Goal: Task Accomplishment & Management: Manage account settings

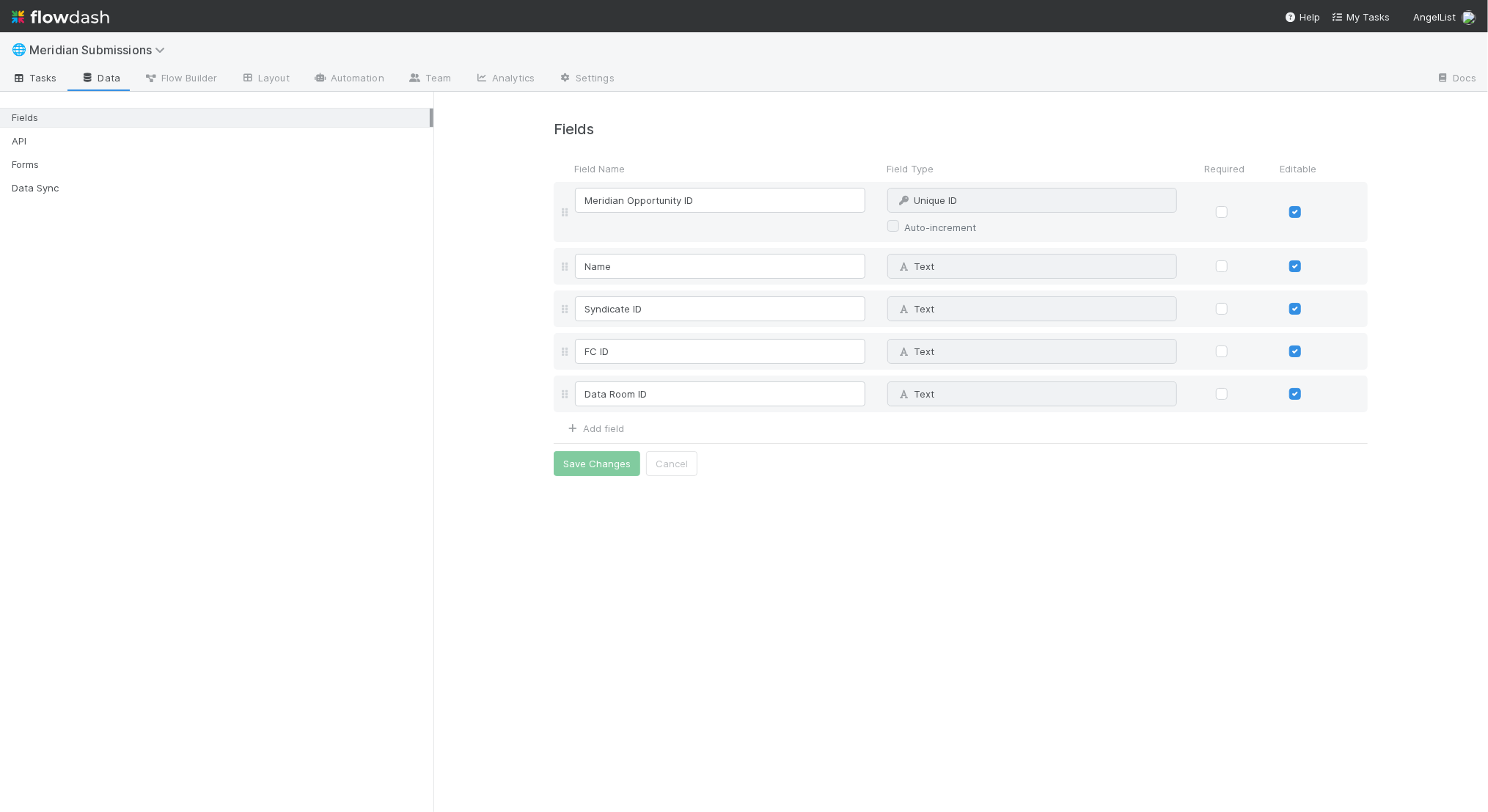
click at [36, 84] on span "Tasks" at bounding box center [34, 77] width 45 height 15
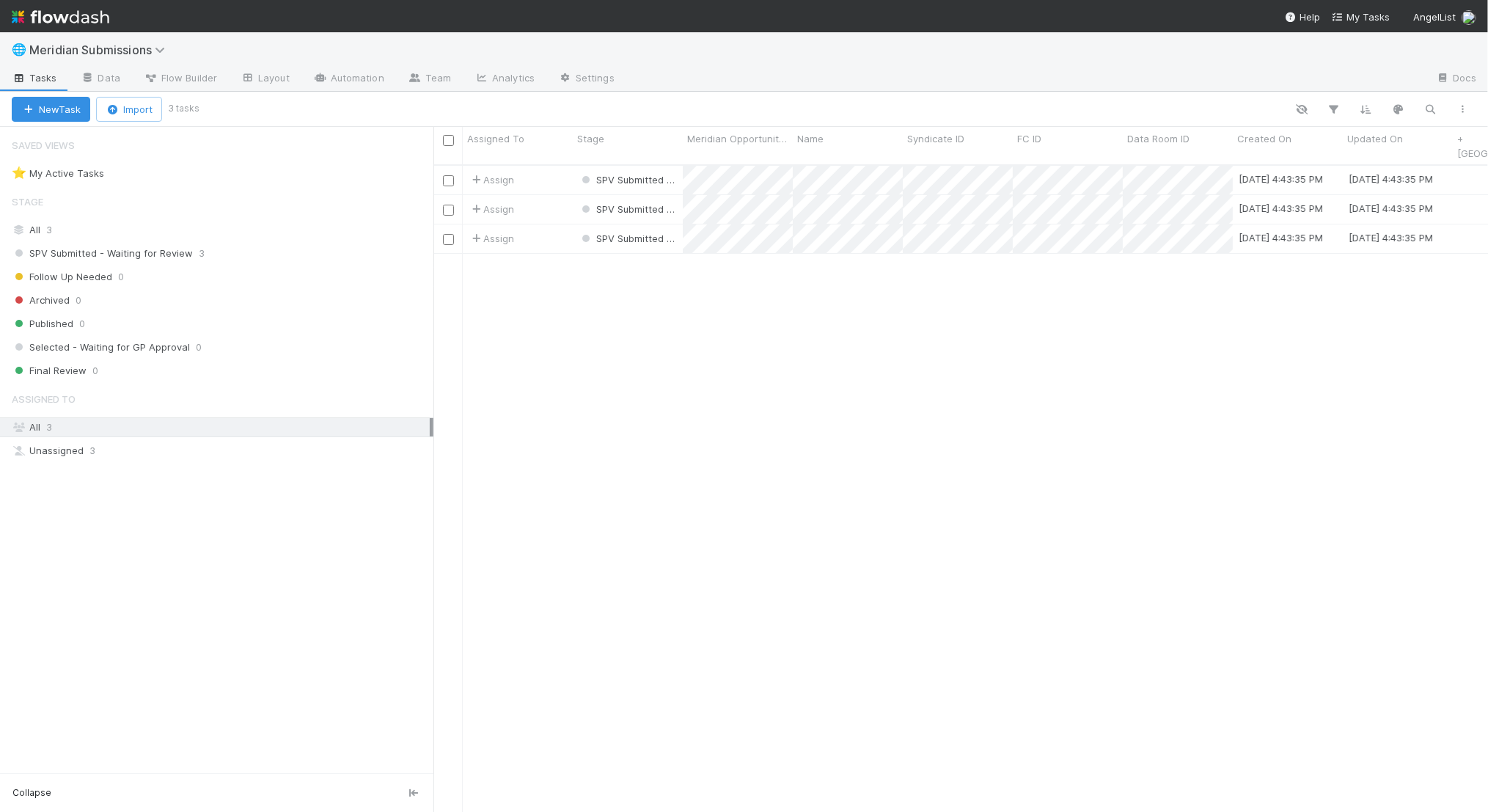
scroll to position [660, 1055]
click at [197, 70] on span "Flow Builder" at bounding box center [181, 77] width 73 height 15
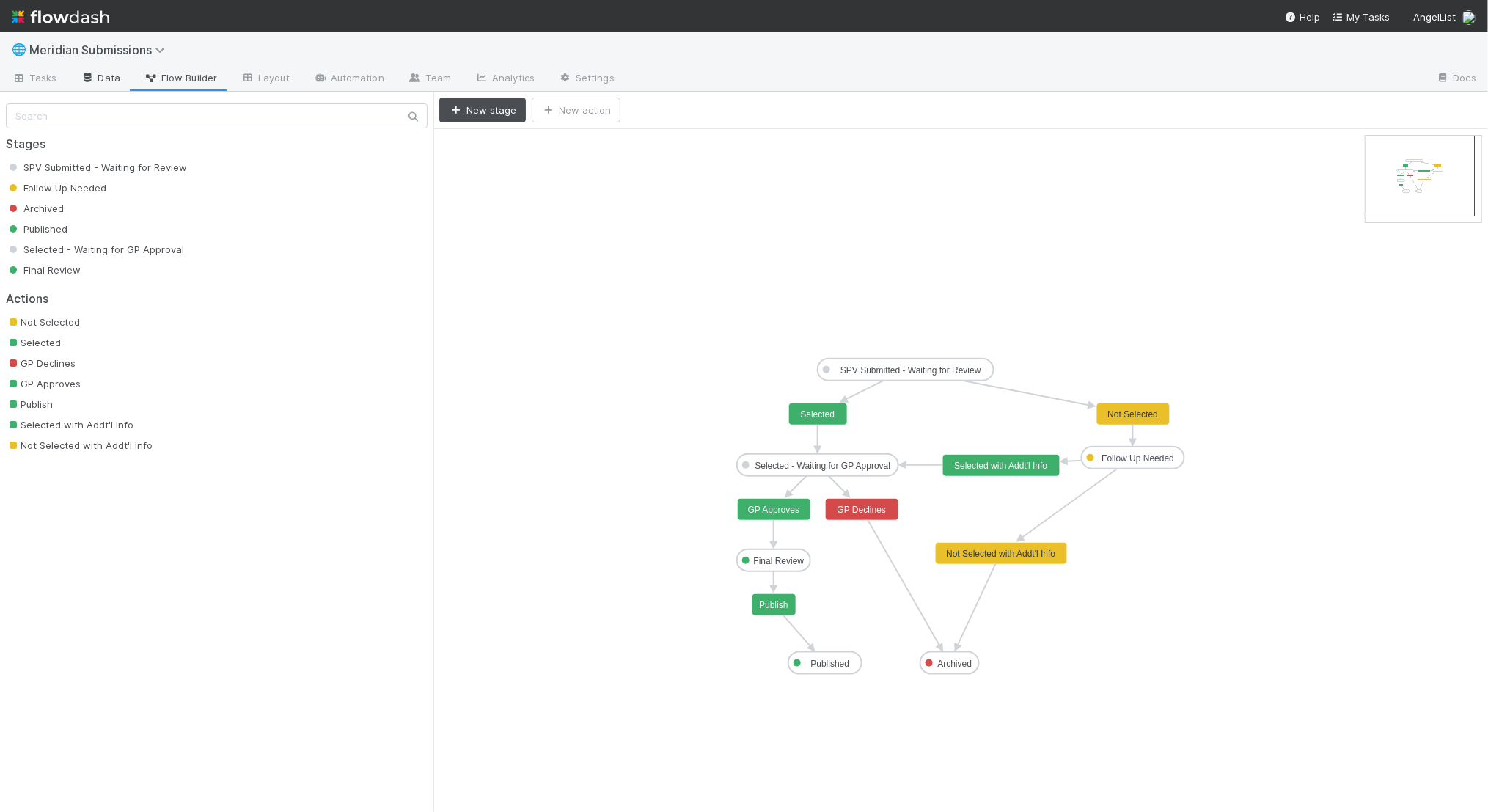
click at [103, 81] on link "Data" at bounding box center [100, 79] width 63 height 23
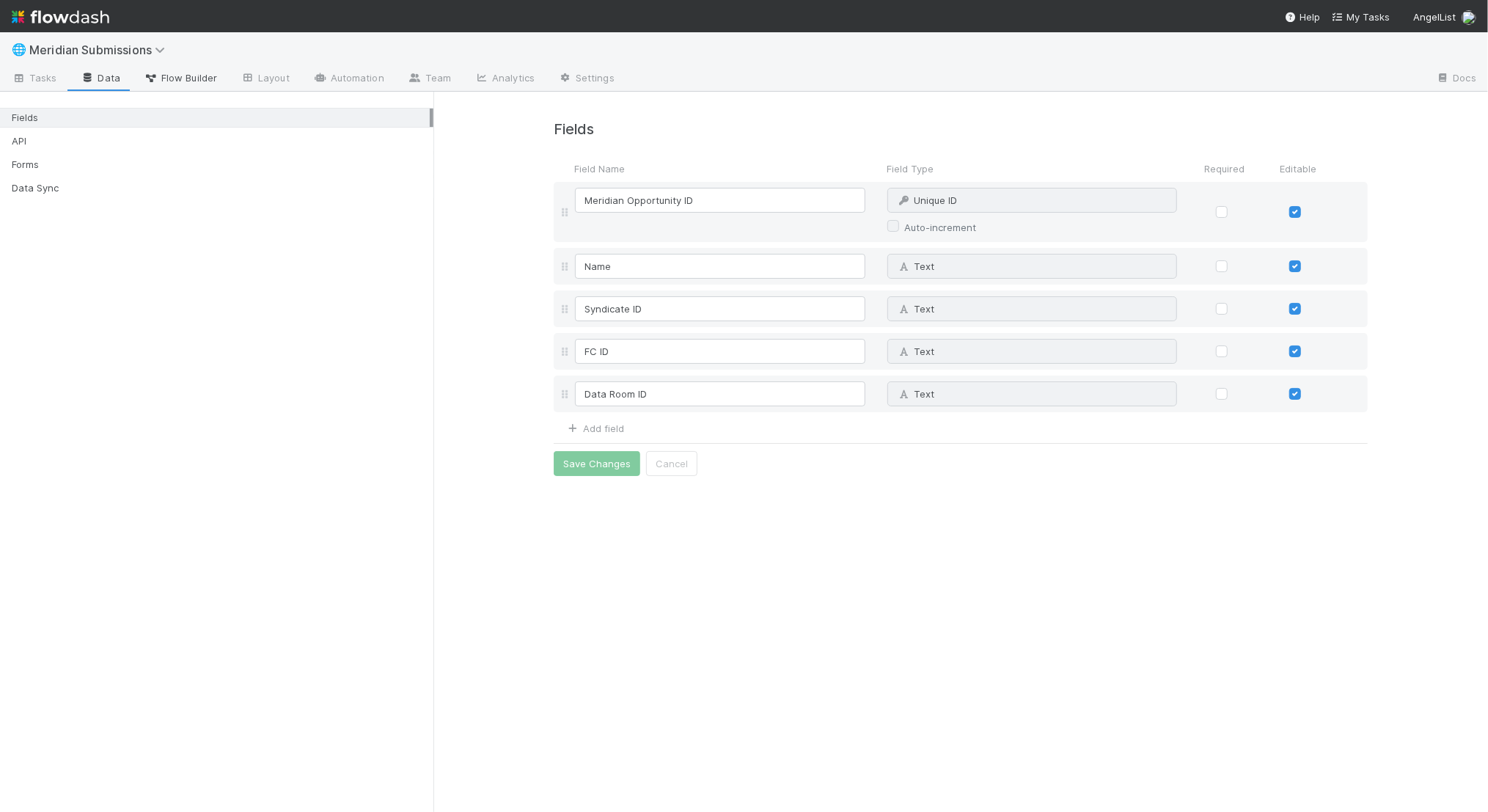
click at [196, 84] on span "Flow Builder" at bounding box center [181, 77] width 73 height 15
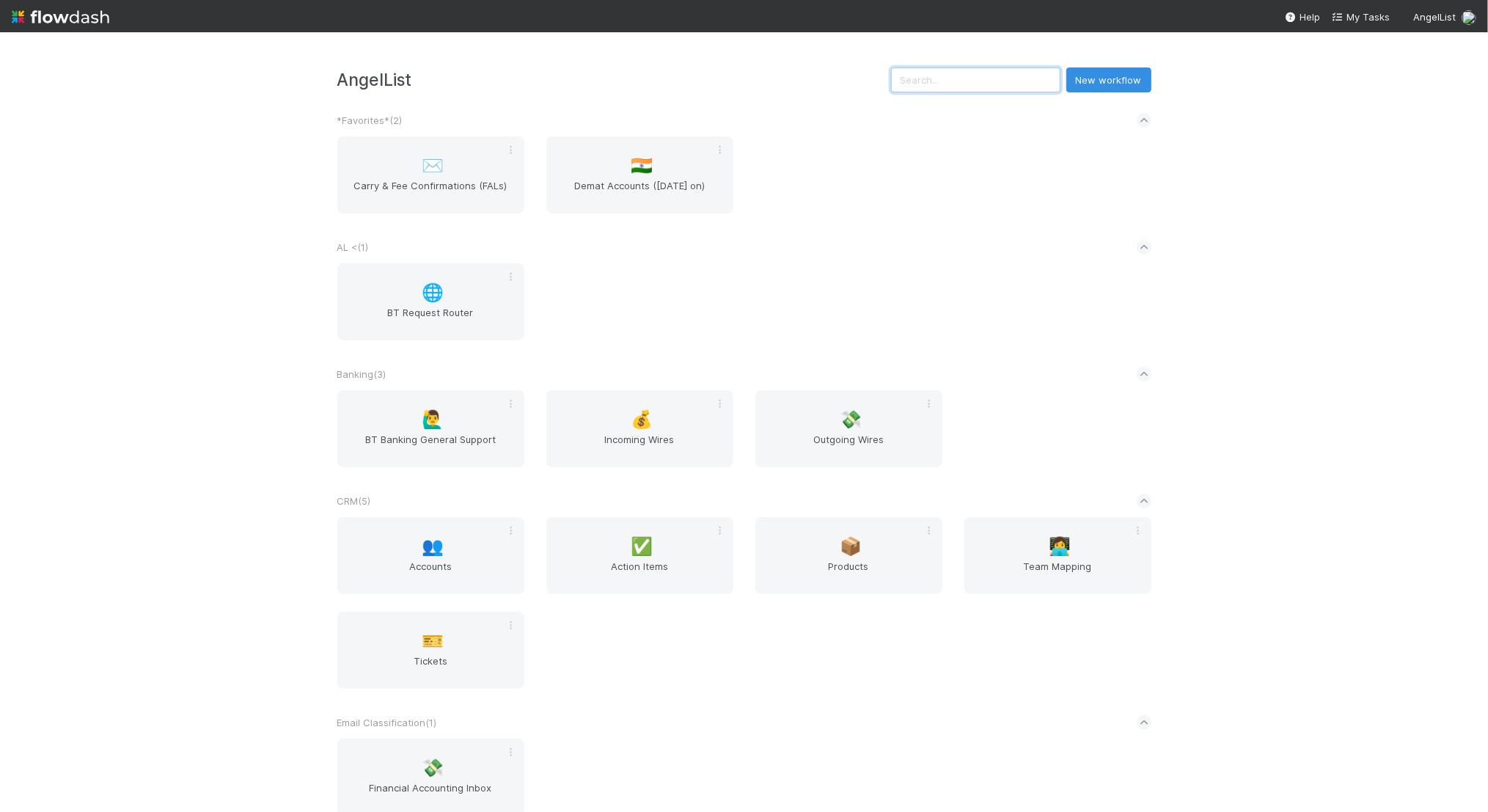
click at [967, 80] on input "text" at bounding box center [975, 80] width 170 height 25
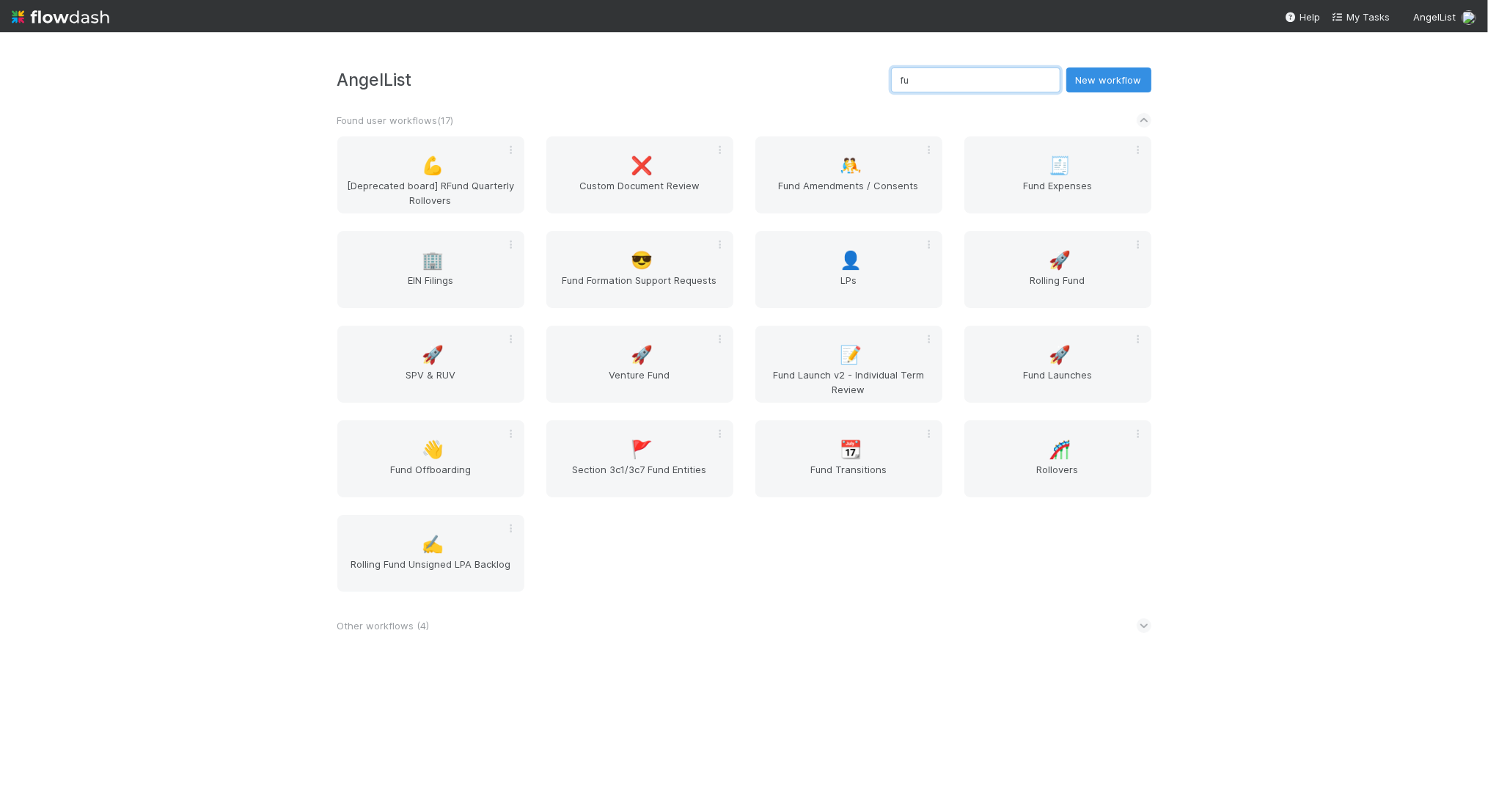
type input "f"
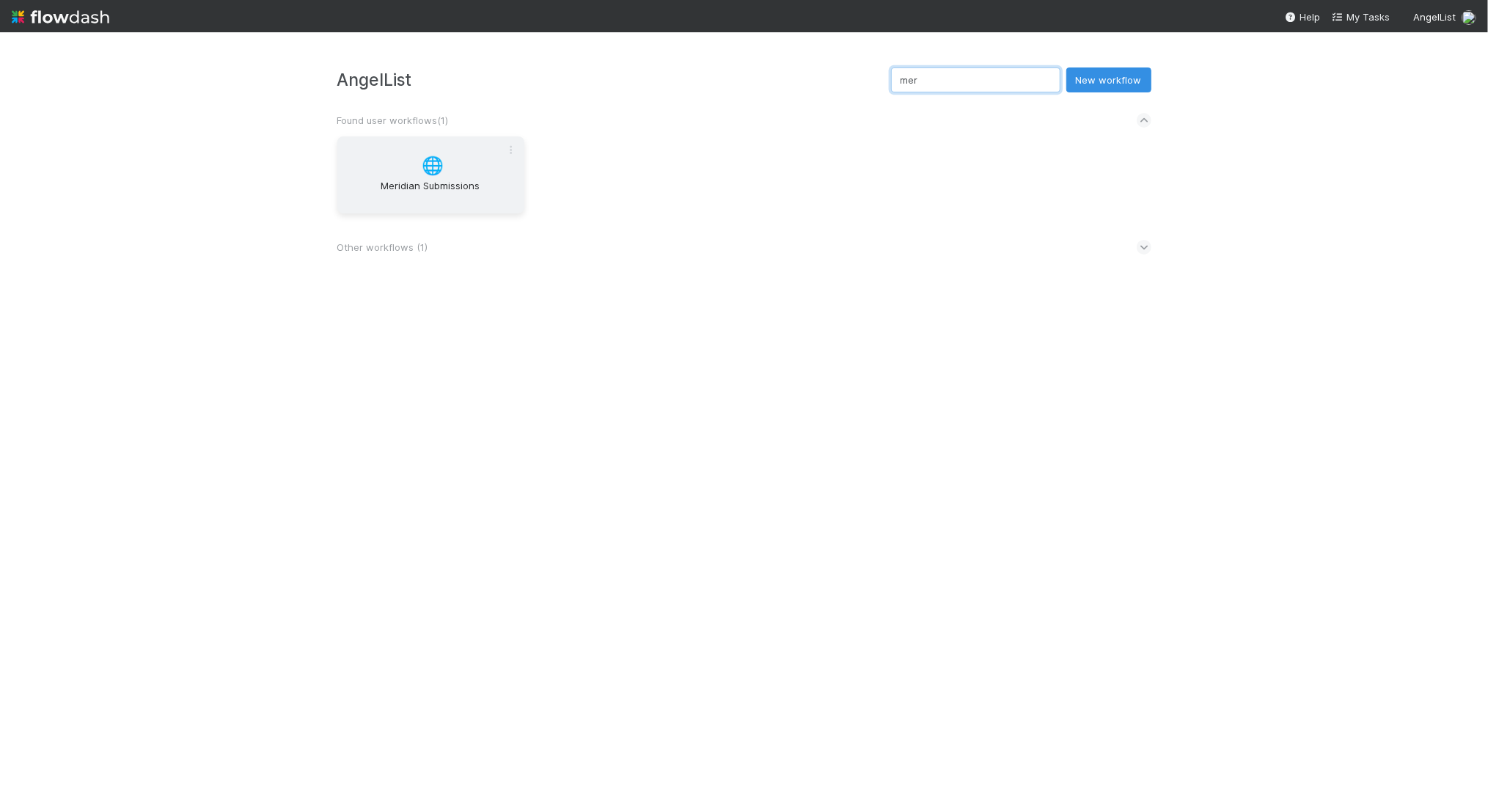
type input "mer"
click at [400, 158] on div "🌐 Meridian Submissions" at bounding box center [431, 175] width 187 height 77
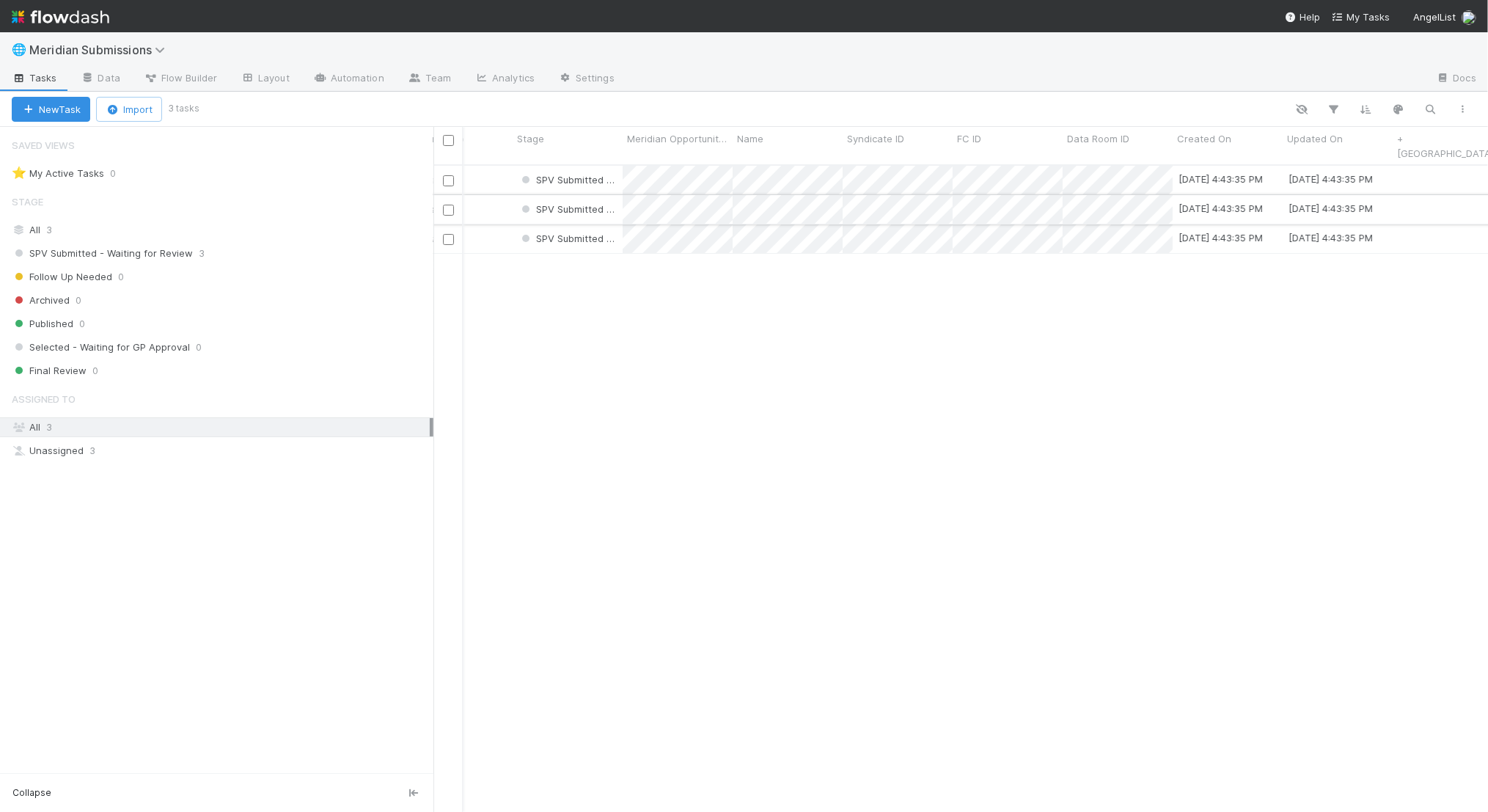
scroll to position [0, 75]
click at [368, 75] on link "Automation" at bounding box center [349, 79] width 95 height 23
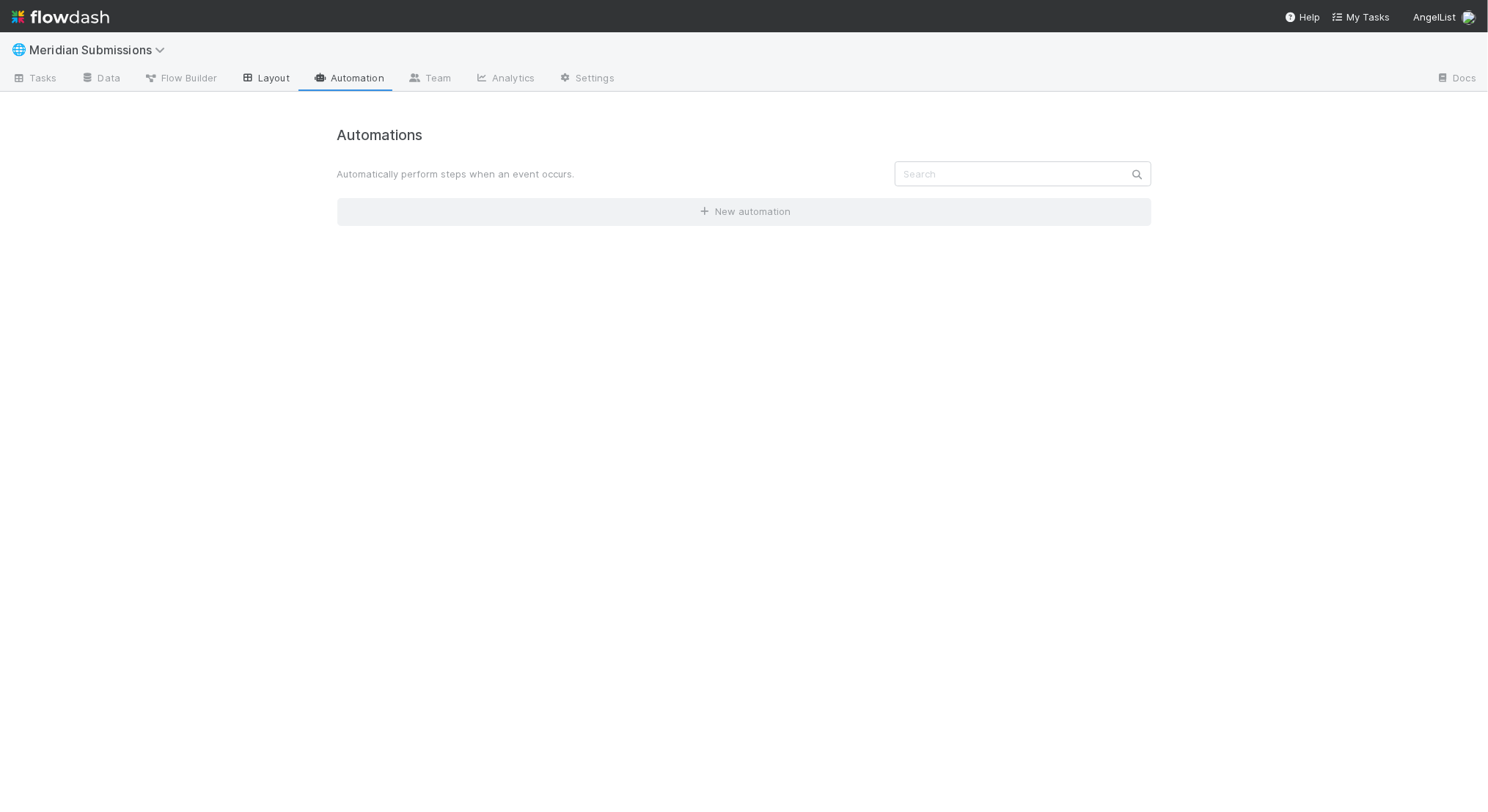
click at [256, 70] on link "Layout" at bounding box center [265, 79] width 73 height 23
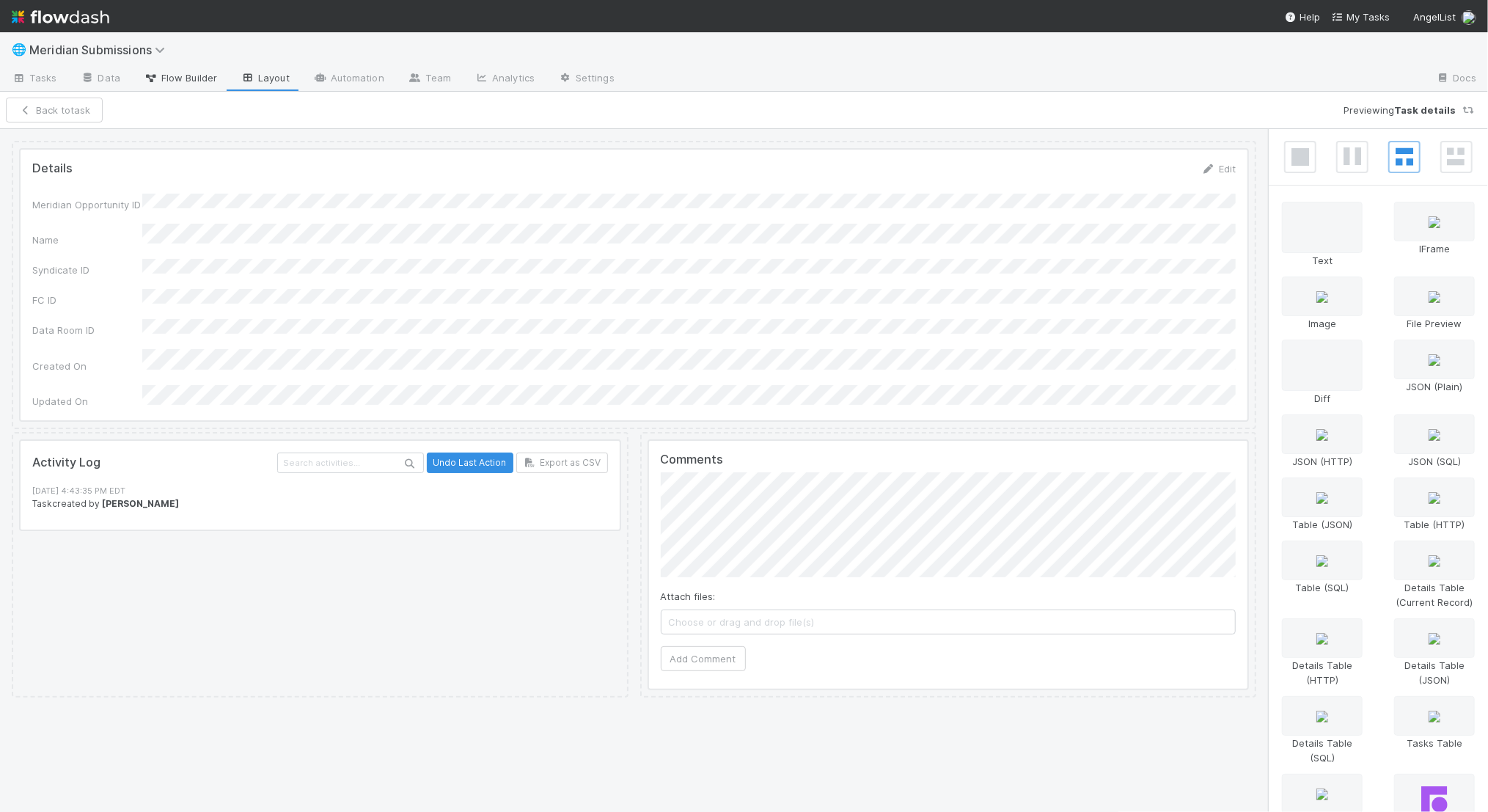
click at [208, 76] on span "Flow Builder" at bounding box center [181, 77] width 73 height 15
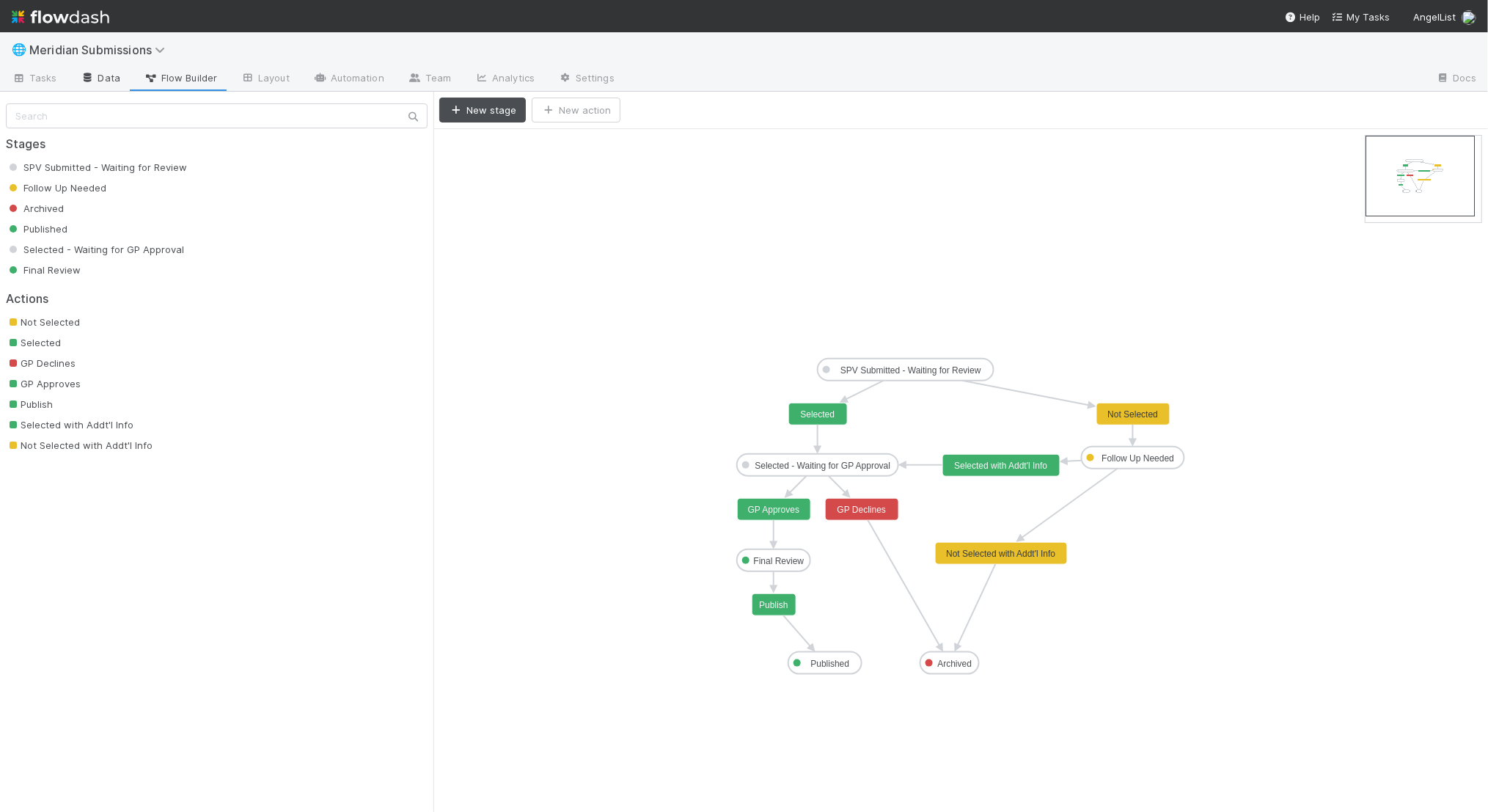
click at [117, 81] on link "Data" at bounding box center [100, 79] width 63 height 23
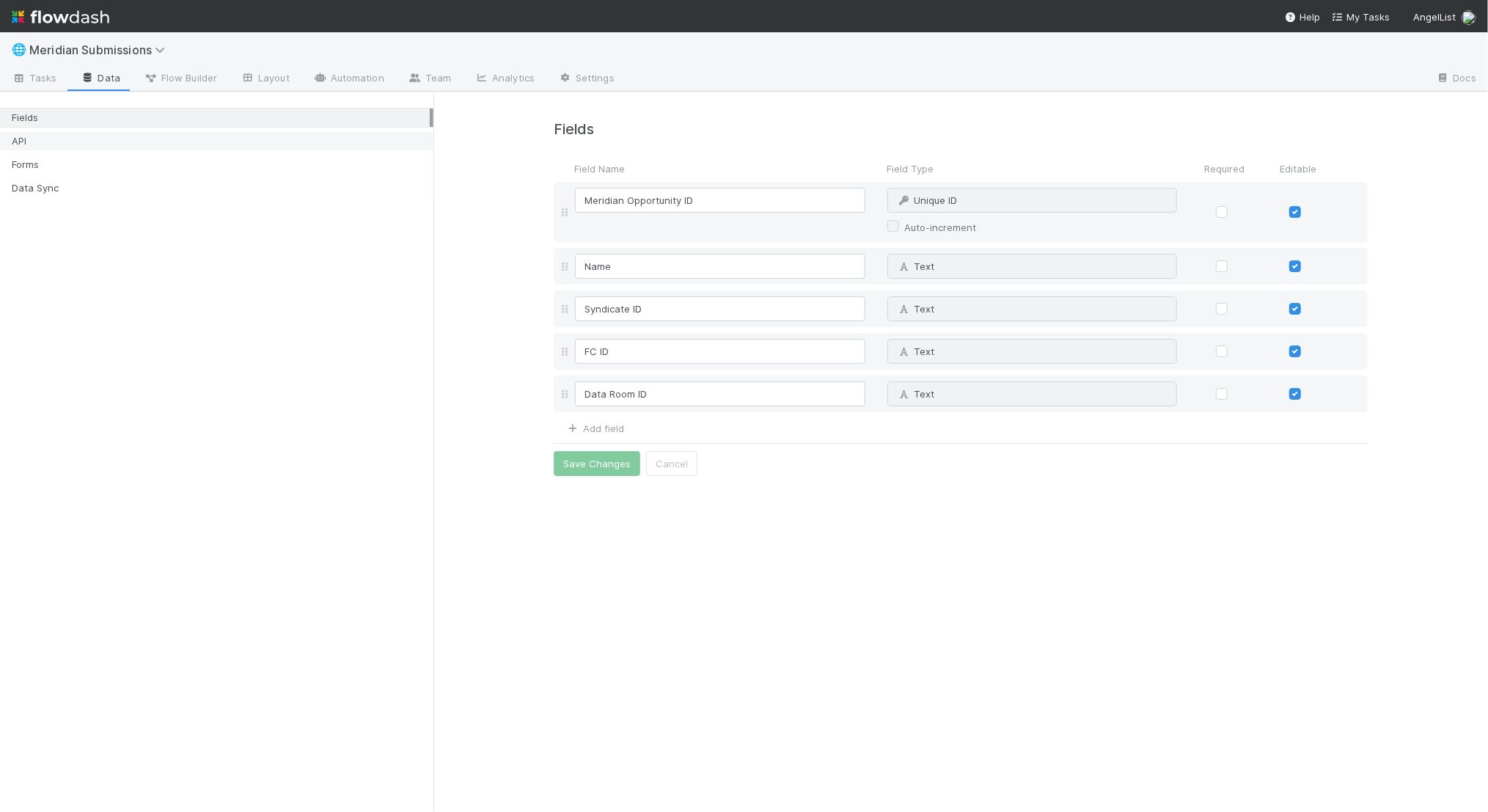
click at [109, 137] on div "API" at bounding box center [220, 141] width 418 height 18
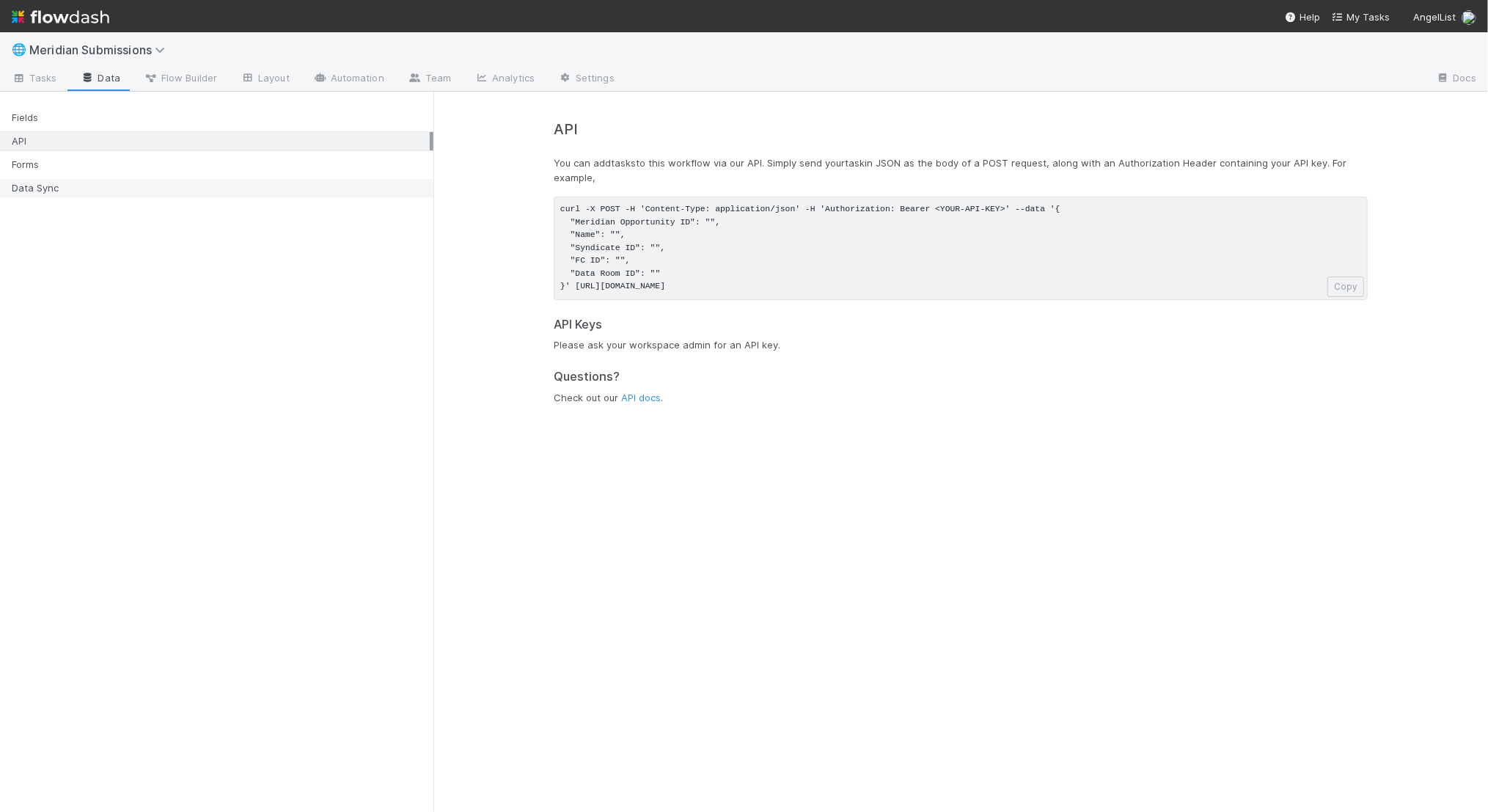
click at [106, 179] on div "Data Sync" at bounding box center [220, 188] width 418 height 18
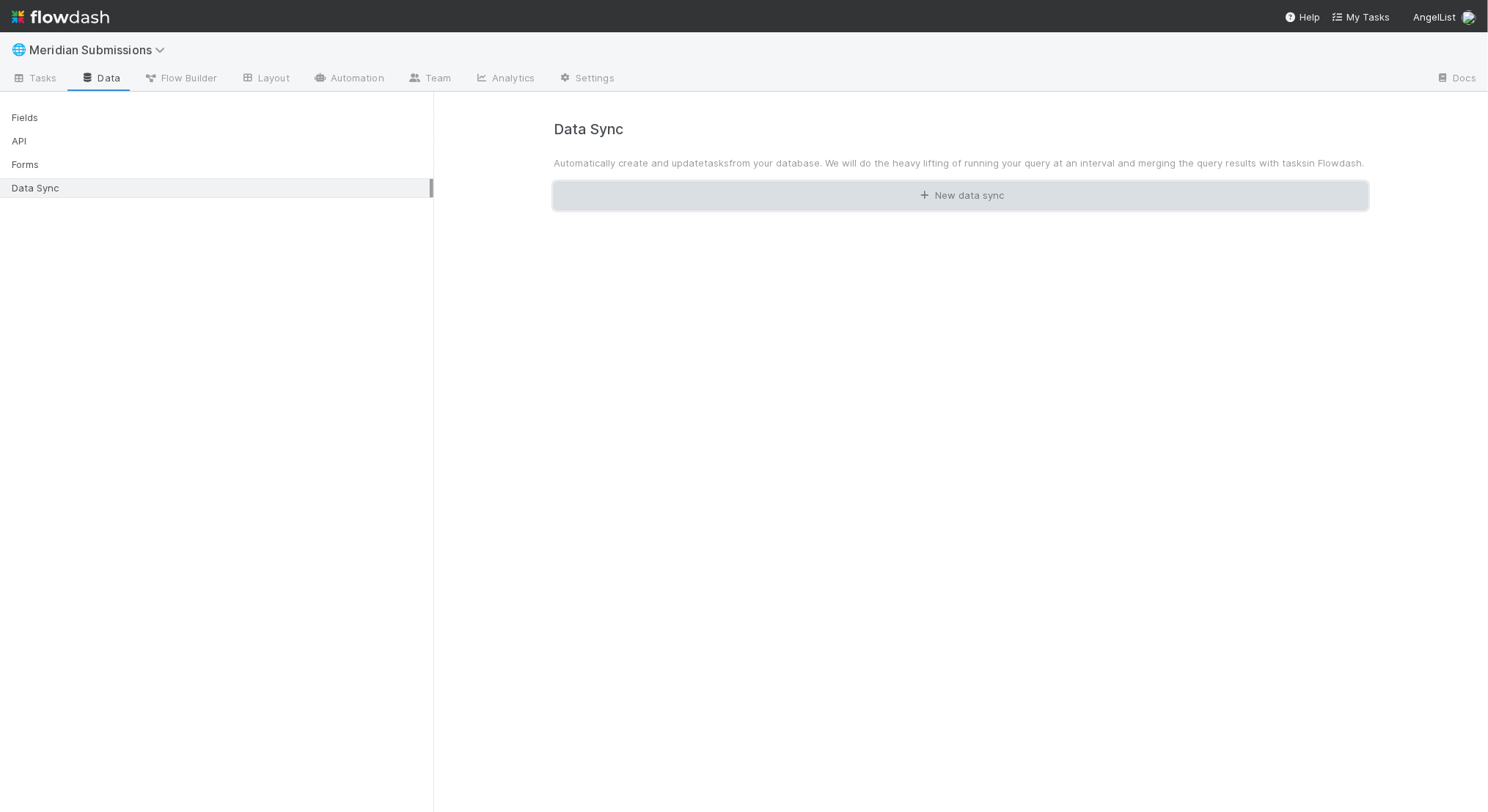
click at [731, 203] on link "New data sync" at bounding box center [961, 196] width 814 height 28
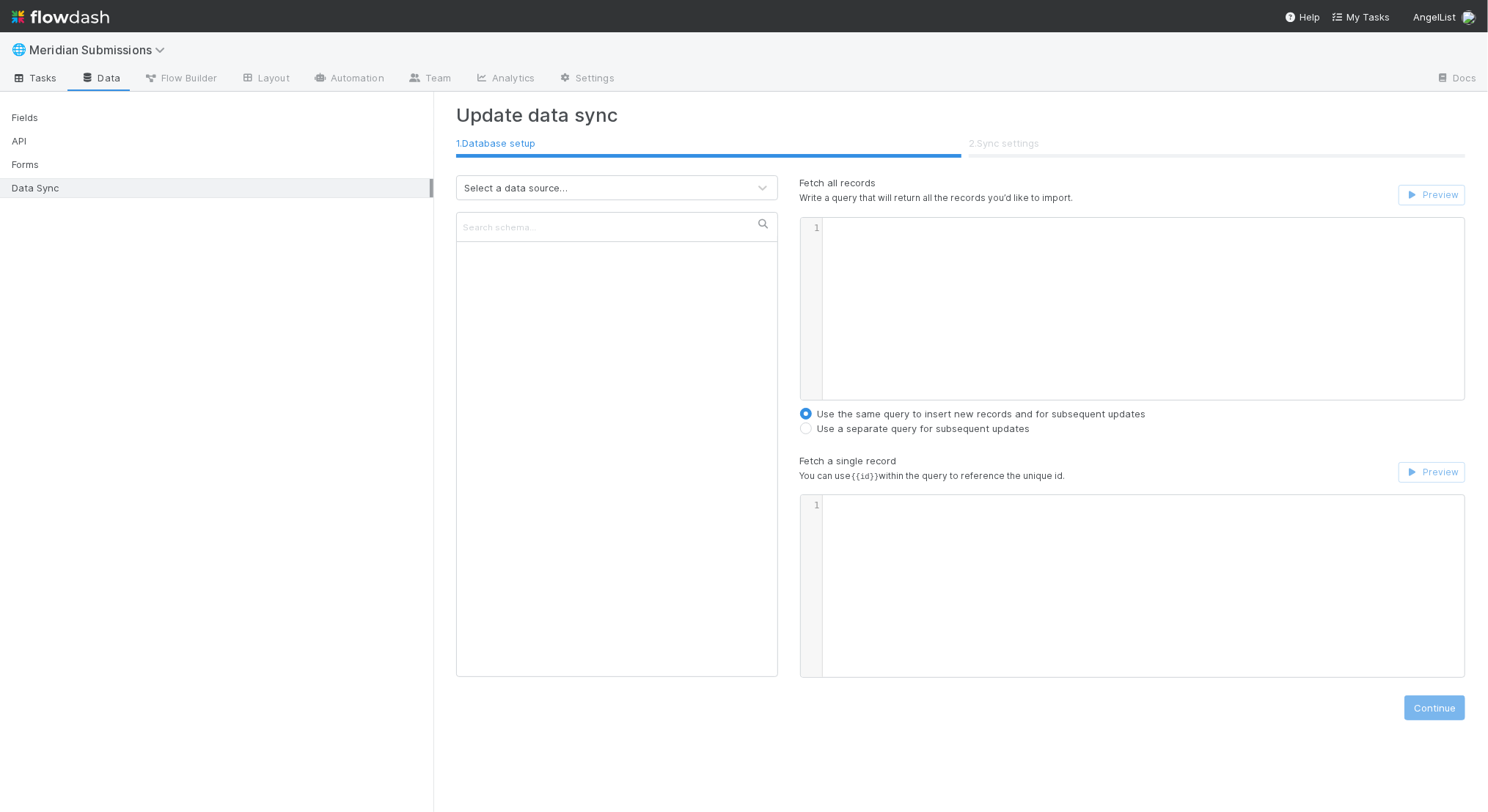
click at [40, 77] on span "Tasks" at bounding box center [34, 77] width 45 height 15
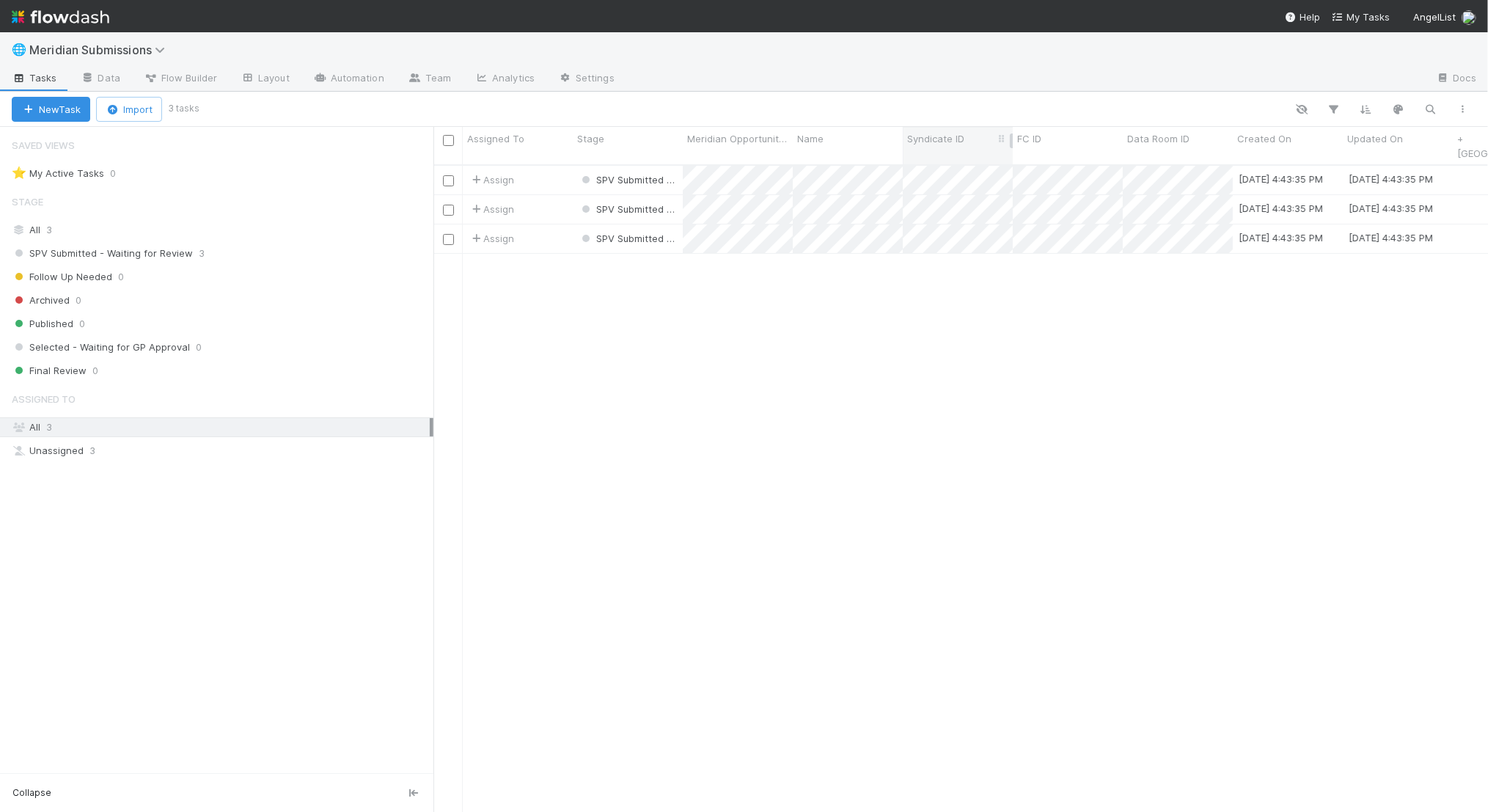
scroll to position [0, 74]
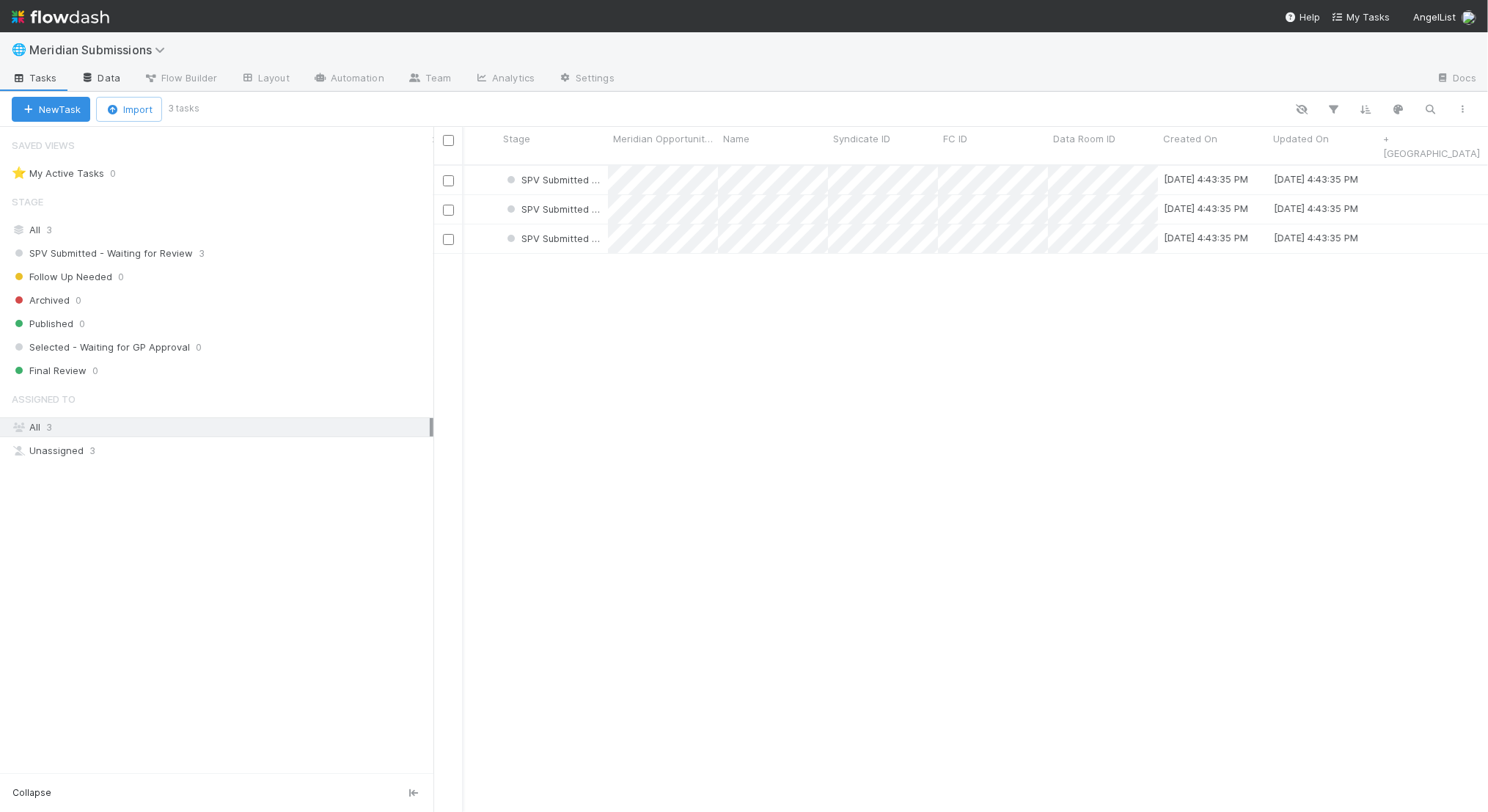
click at [116, 80] on link "Data" at bounding box center [100, 79] width 63 height 23
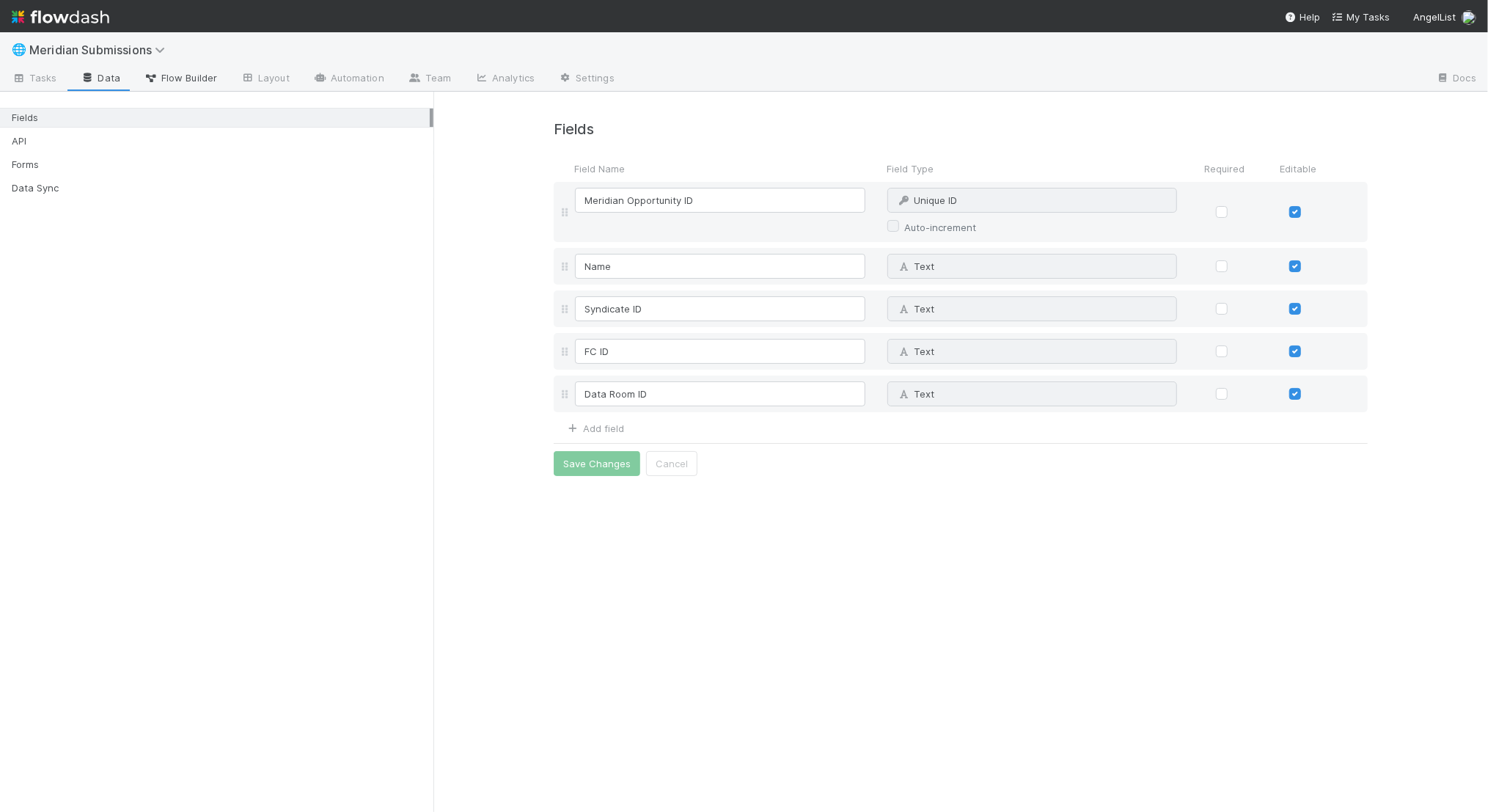
click at [166, 75] on span "Flow Builder" at bounding box center [181, 77] width 73 height 15
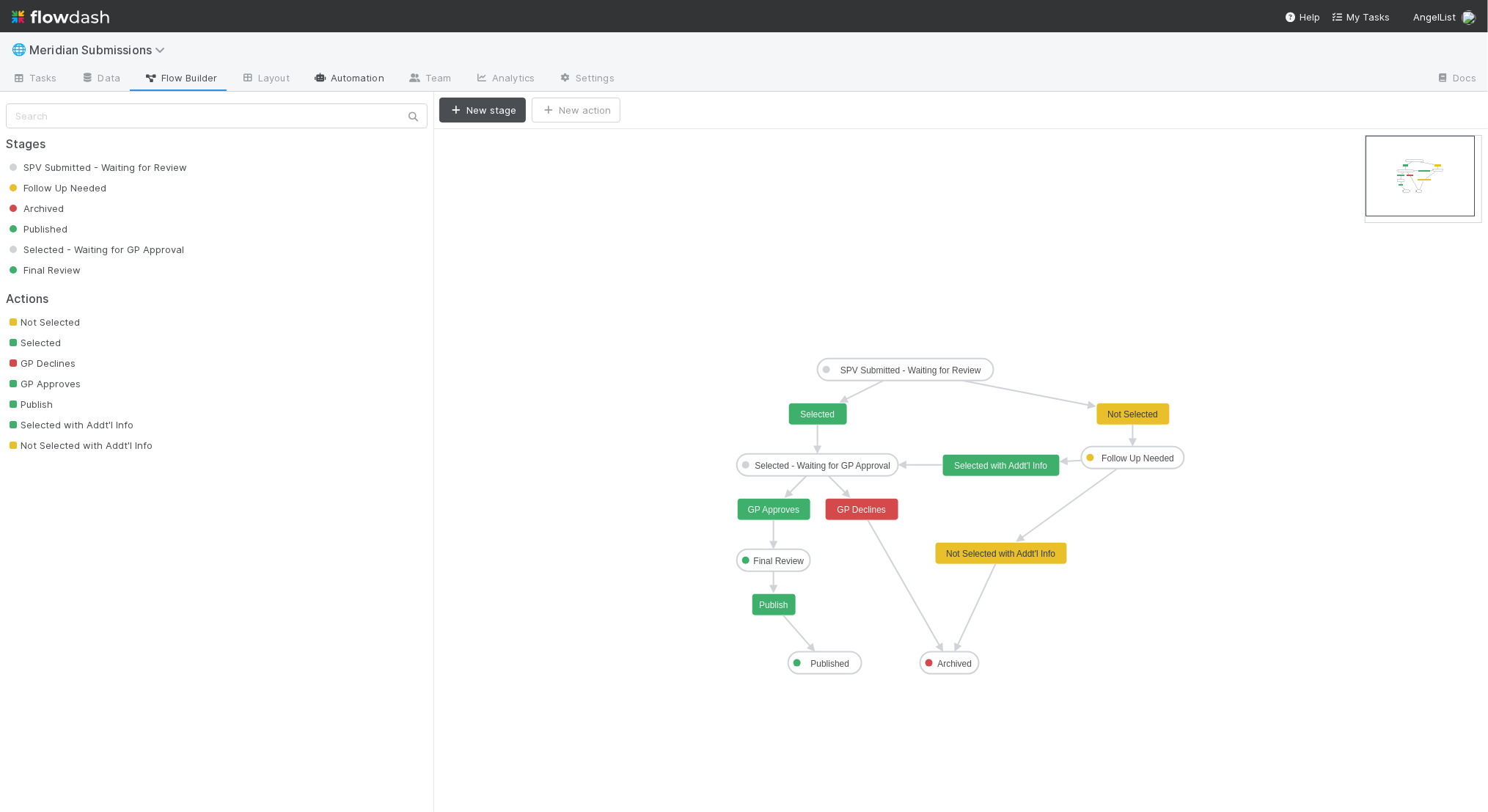
click at [338, 81] on link "Automation" at bounding box center [349, 79] width 95 height 23
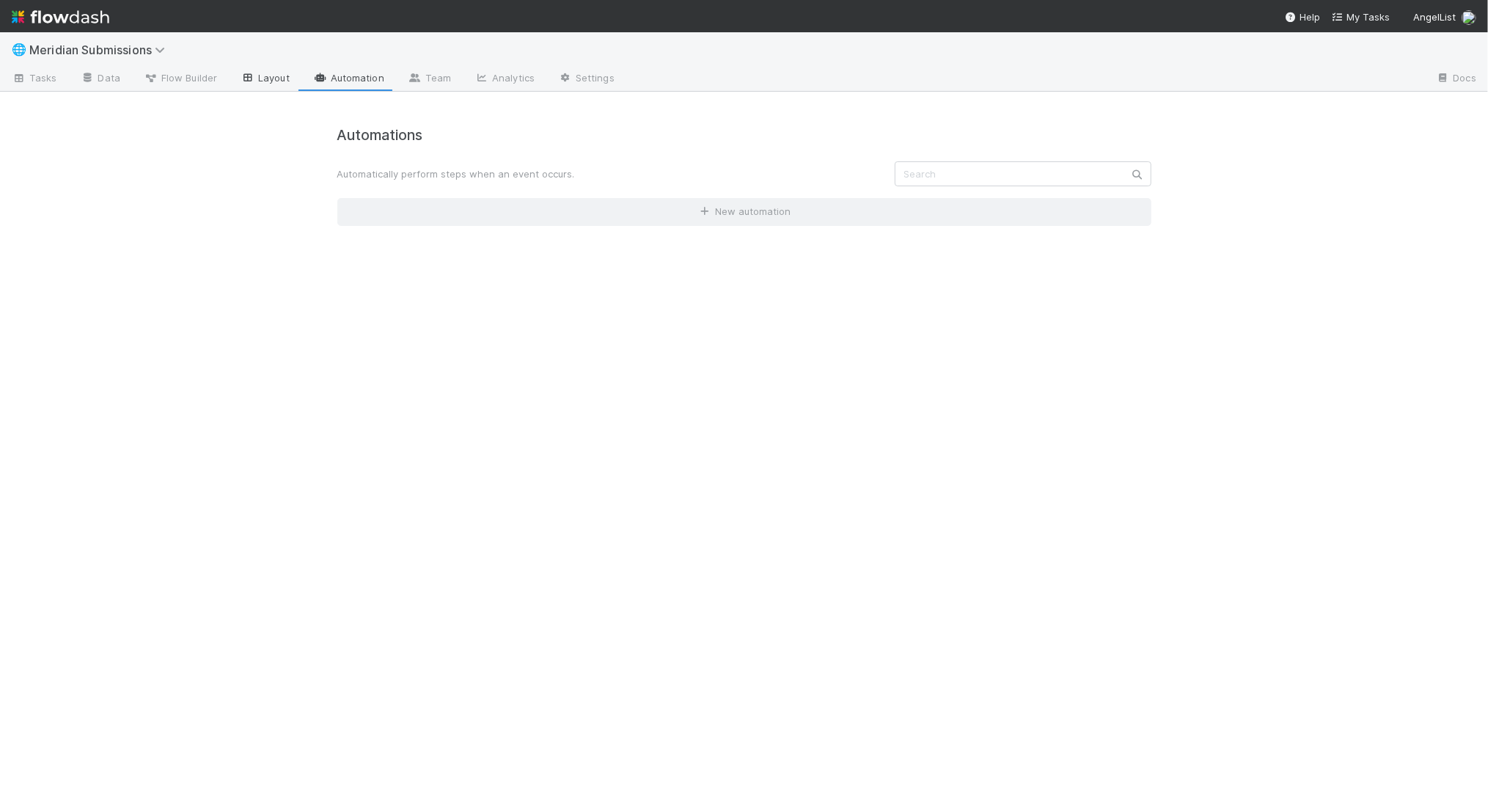
click at [261, 78] on link "Layout" at bounding box center [265, 79] width 73 height 23
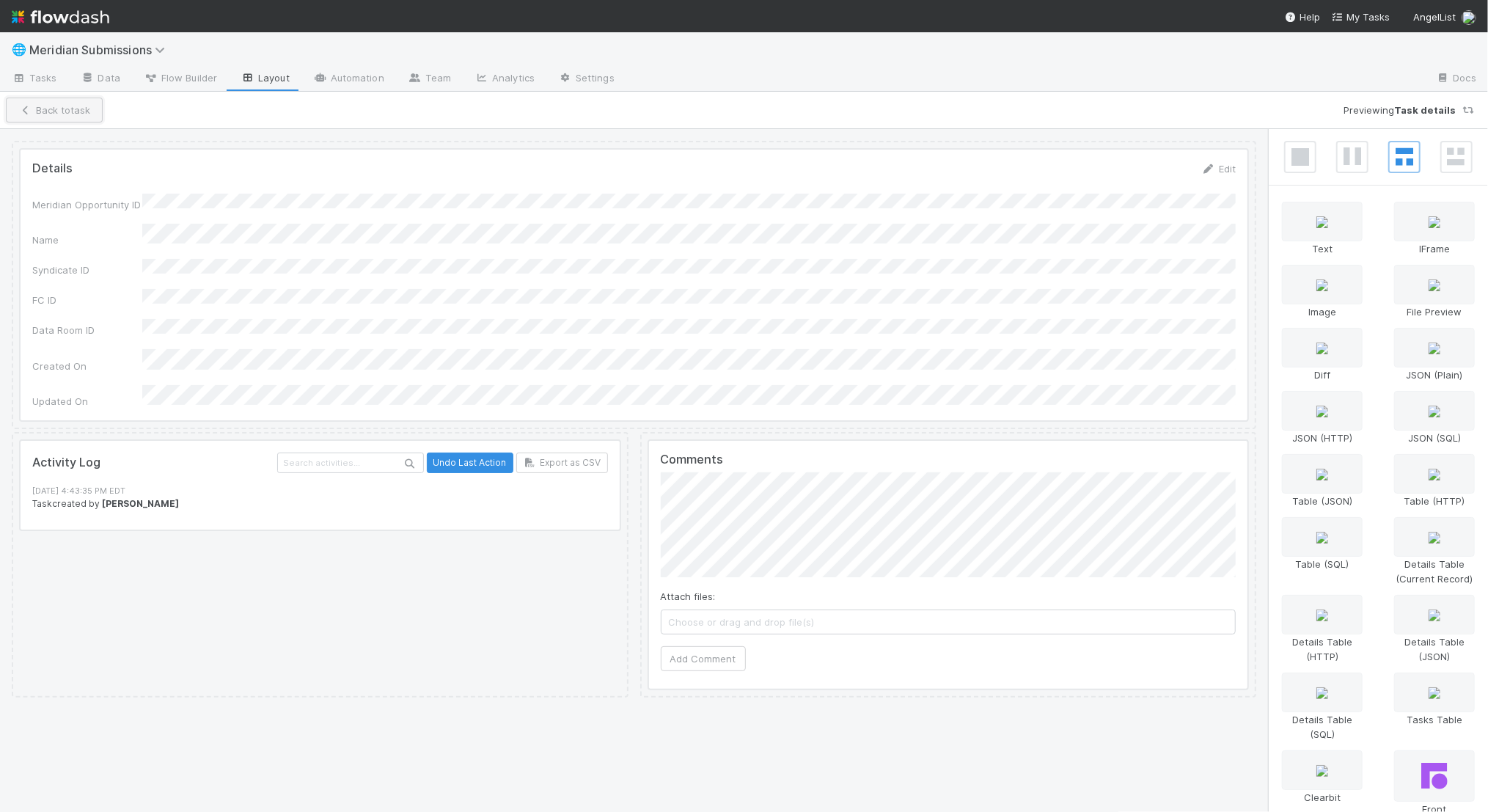
click at [88, 111] on button "Back to task" at bounding box center [55, 110] width 97 height 25
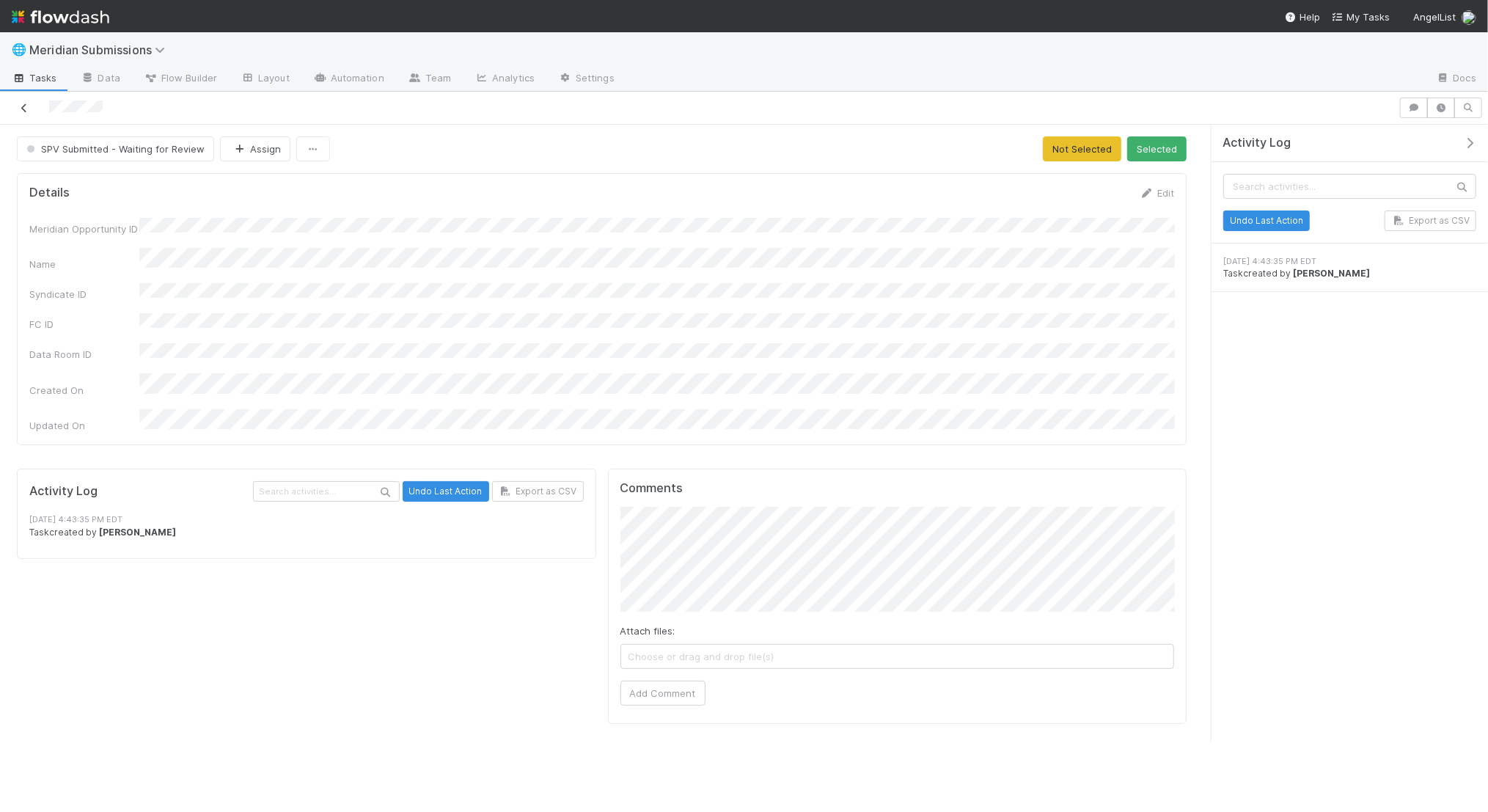
click at [20, 104] on icon at bounding box center [24, 108] width 15 height 9
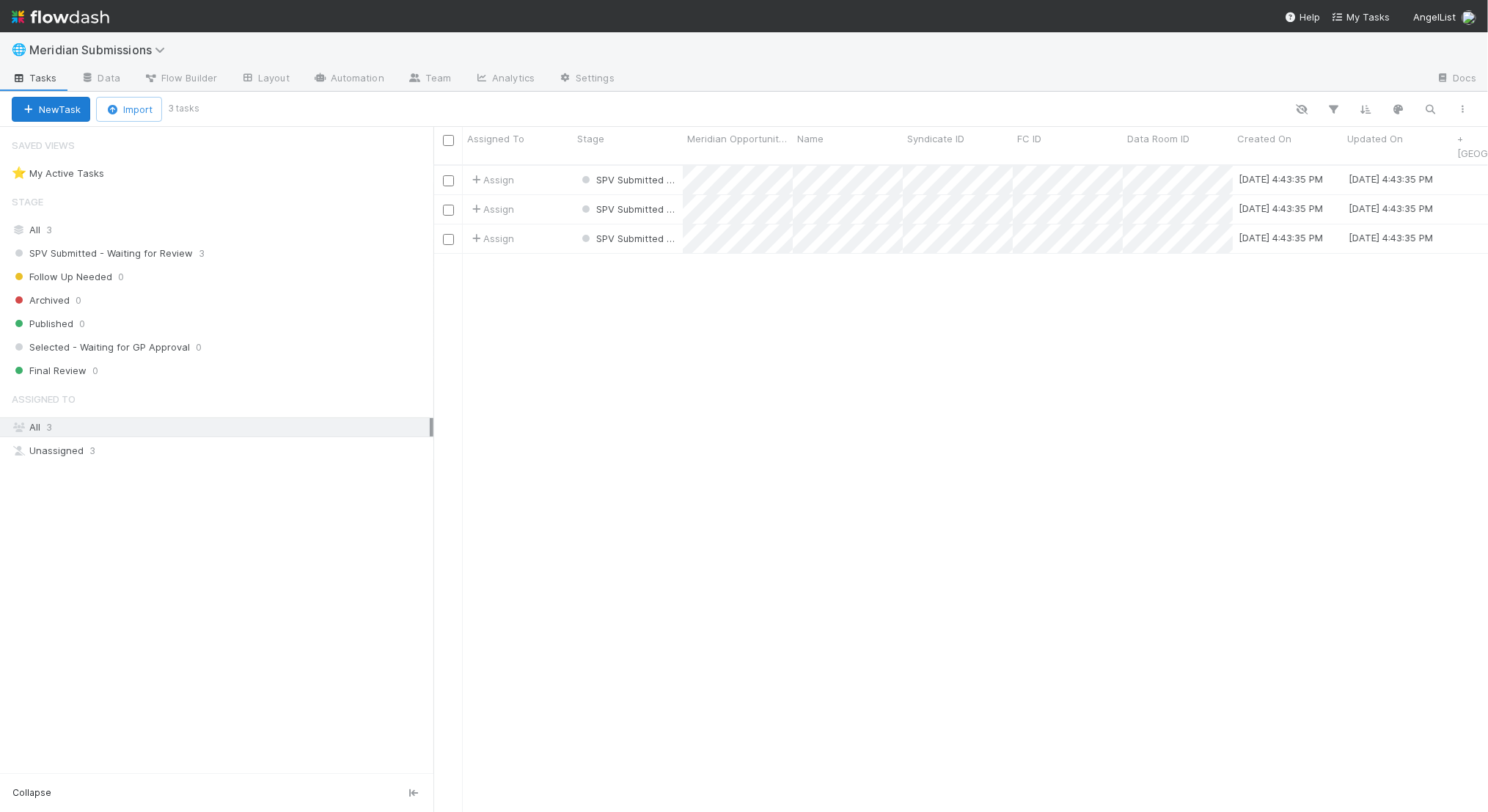
scroll to position [660, 1055]
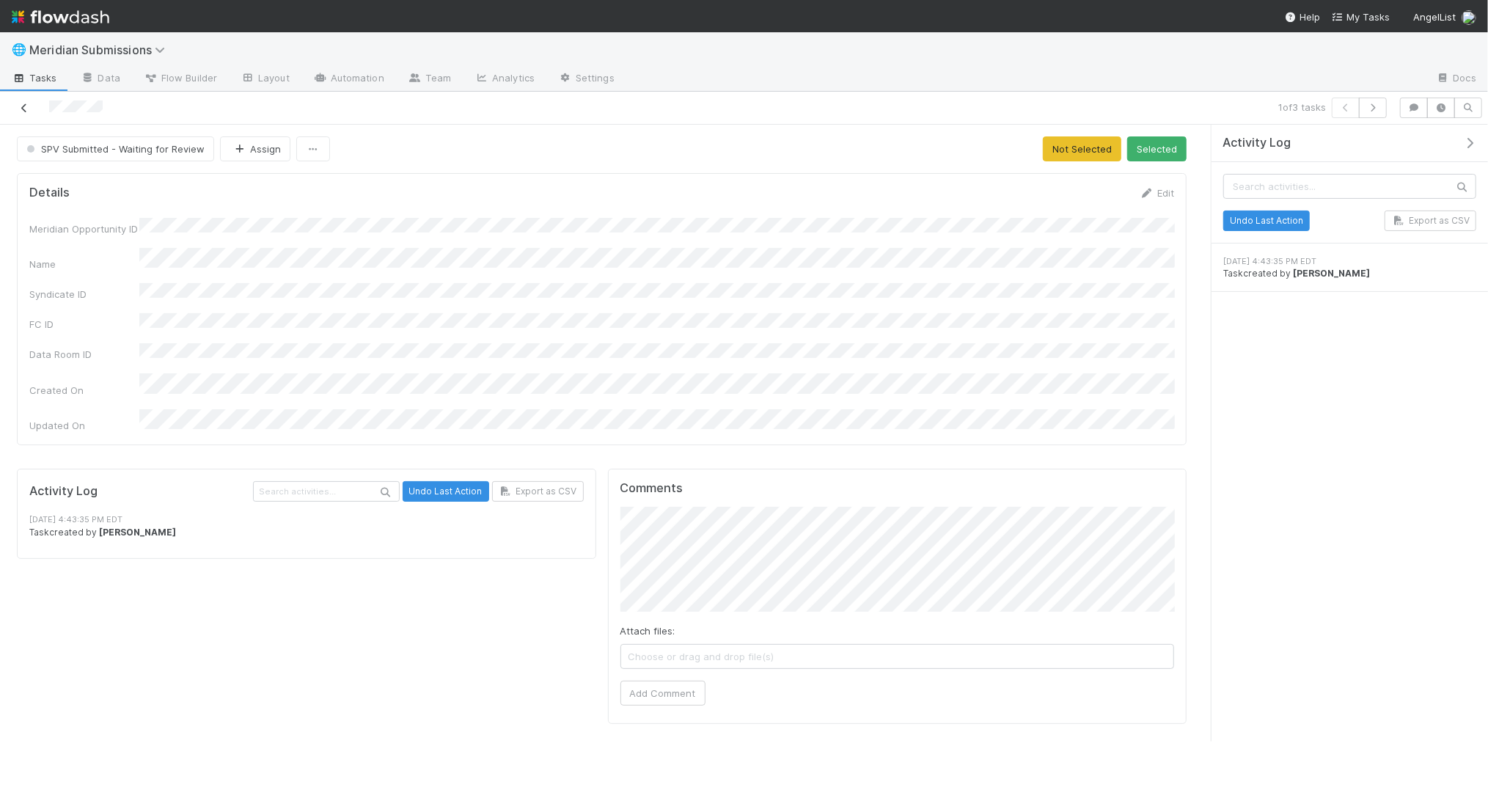
click at [20, 113] on link at bounding box center [24, 108] width 15 height 15
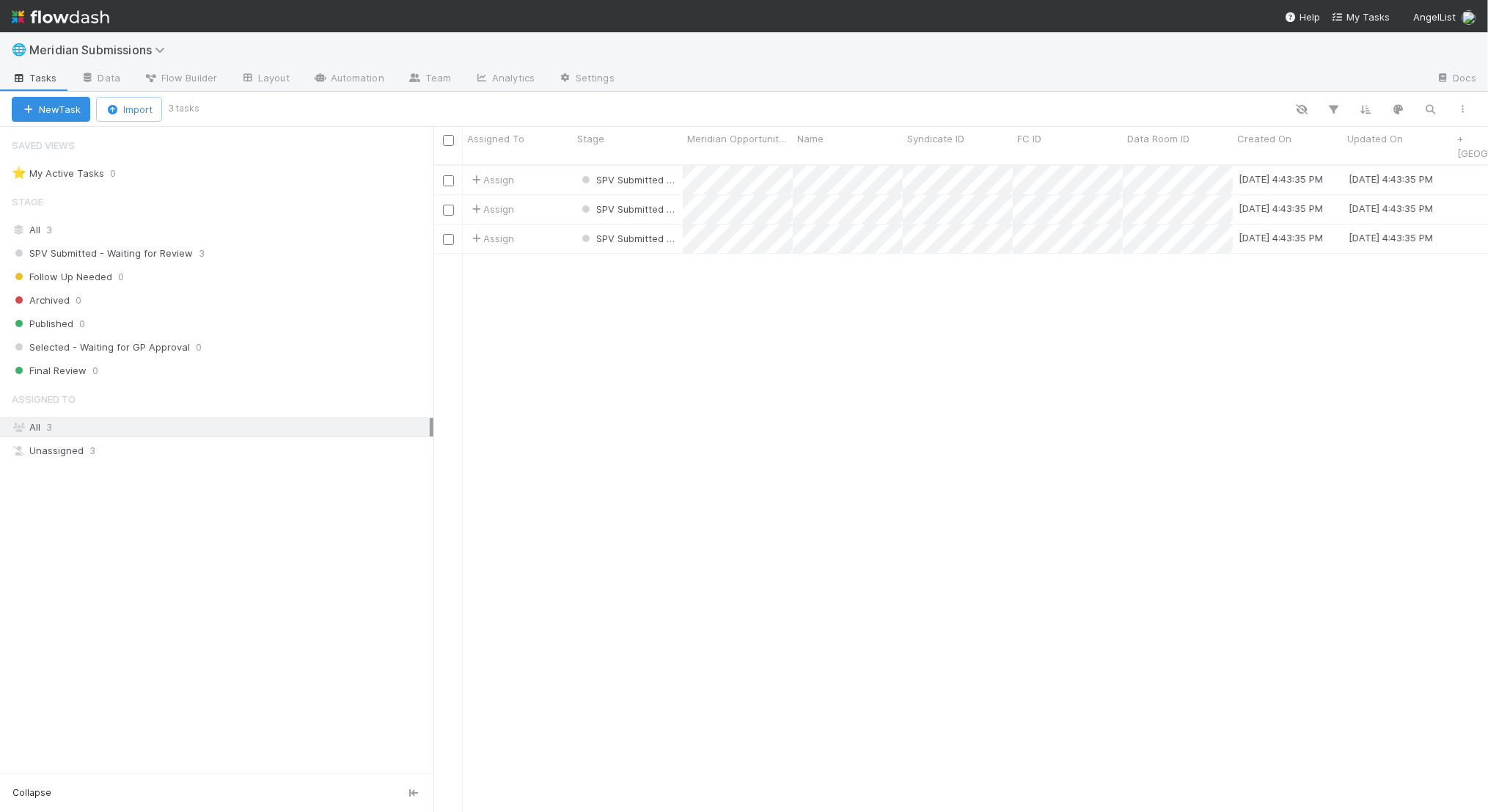
scroll to position [660, 1055]
